Goal: Book appointment/travel/reservation

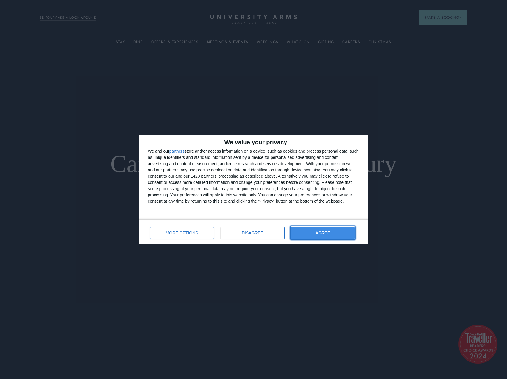
click at [329, 233] on span "AGREE" at bounding box center [323, 233] width 15 height 4
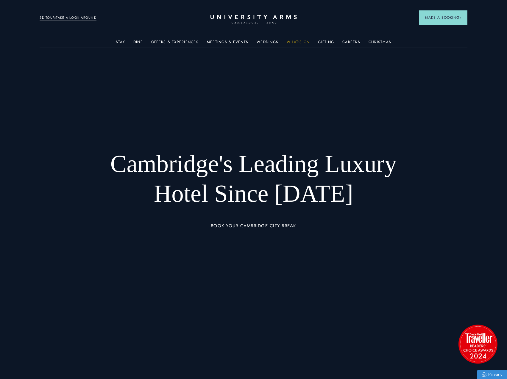
click at [294, 42] on link "What's On" at bounding box center [298, 44] width 23 height 8
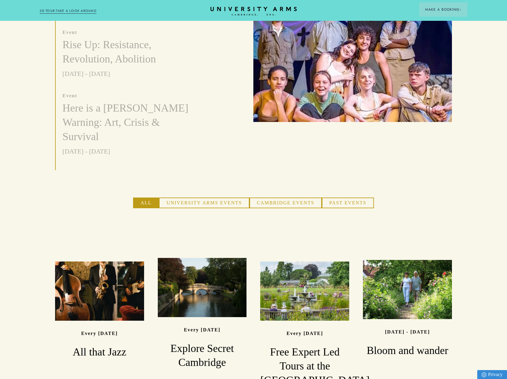
scroll to position [298, 0]
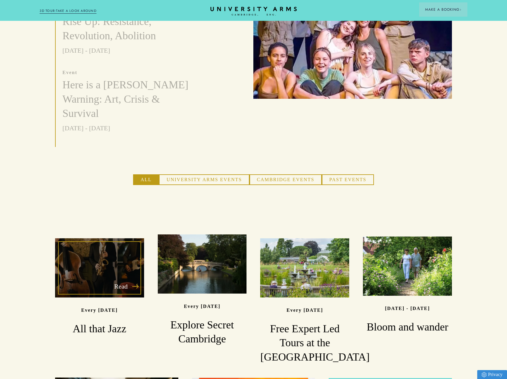
click at [98, 249] on div "Read" at bounding box center [99, 267] width 89 height 59
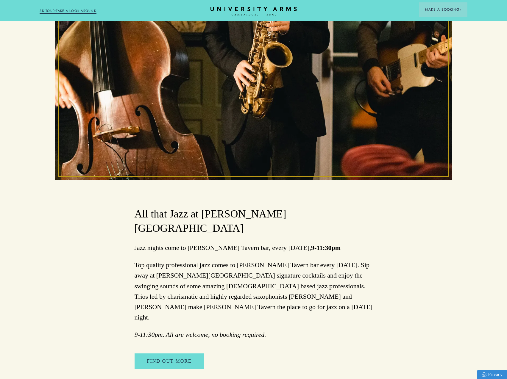
scroll to position [208, 0]
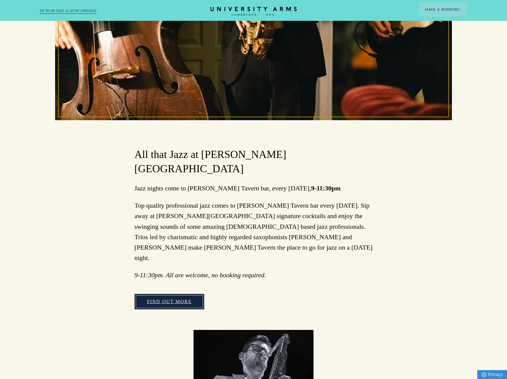
click at [158, 294] on link "FIND OUT MORE" at bounding box center [170, 301] width 70 height 15
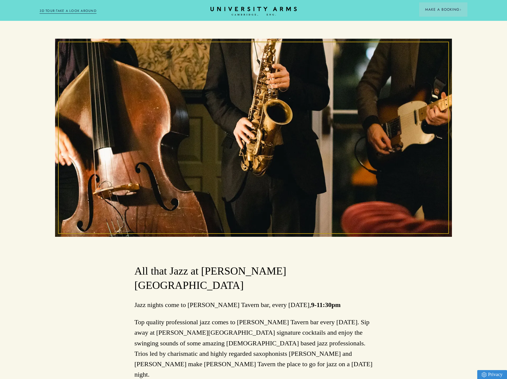
scroll to position [89, 0]
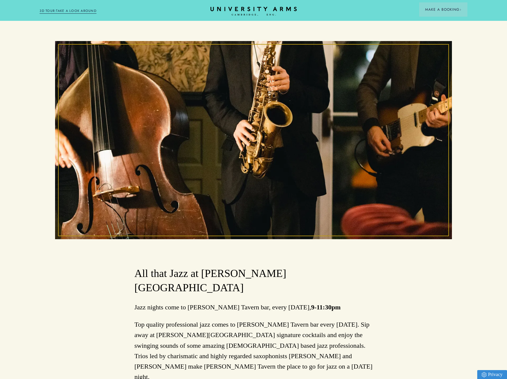
drag, startPoint x: 237, startPoint y: 9, endPoint x: 237, endPoint y: 18, distance: 9.2
click at [237, 9] on icon at bounding box center [254, 9] width 86 height 4
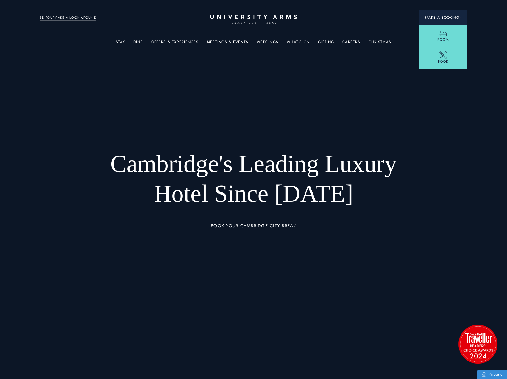
click at [430, 18] on span "Make a Booking" at bounding box center [443, 17] width 36 height 5
click at [444, 32] on icon at bounding box center [443, 33] width 9 height 9
